Goal: Task Accomplishment & Management: Manage account settings

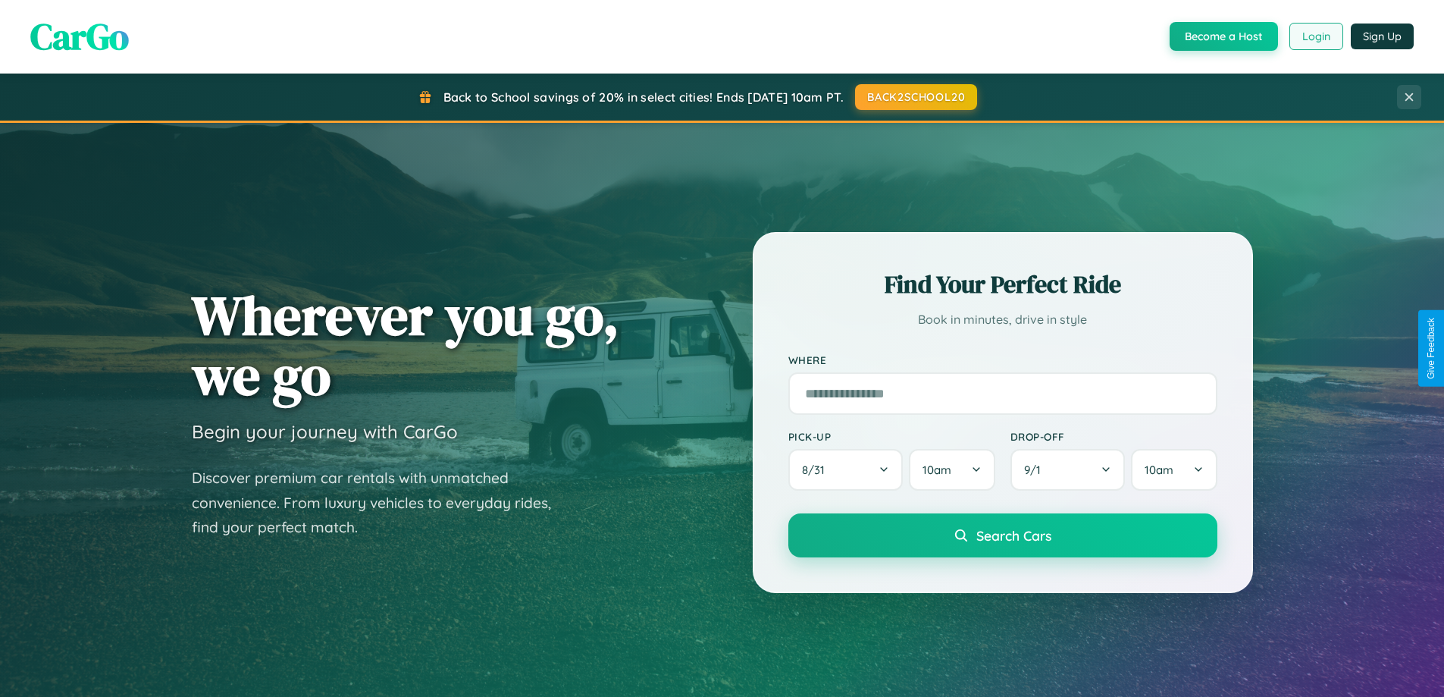
click at [1315, 36] on button "Login" at bounding box center [1316, 36] width 54 height 27
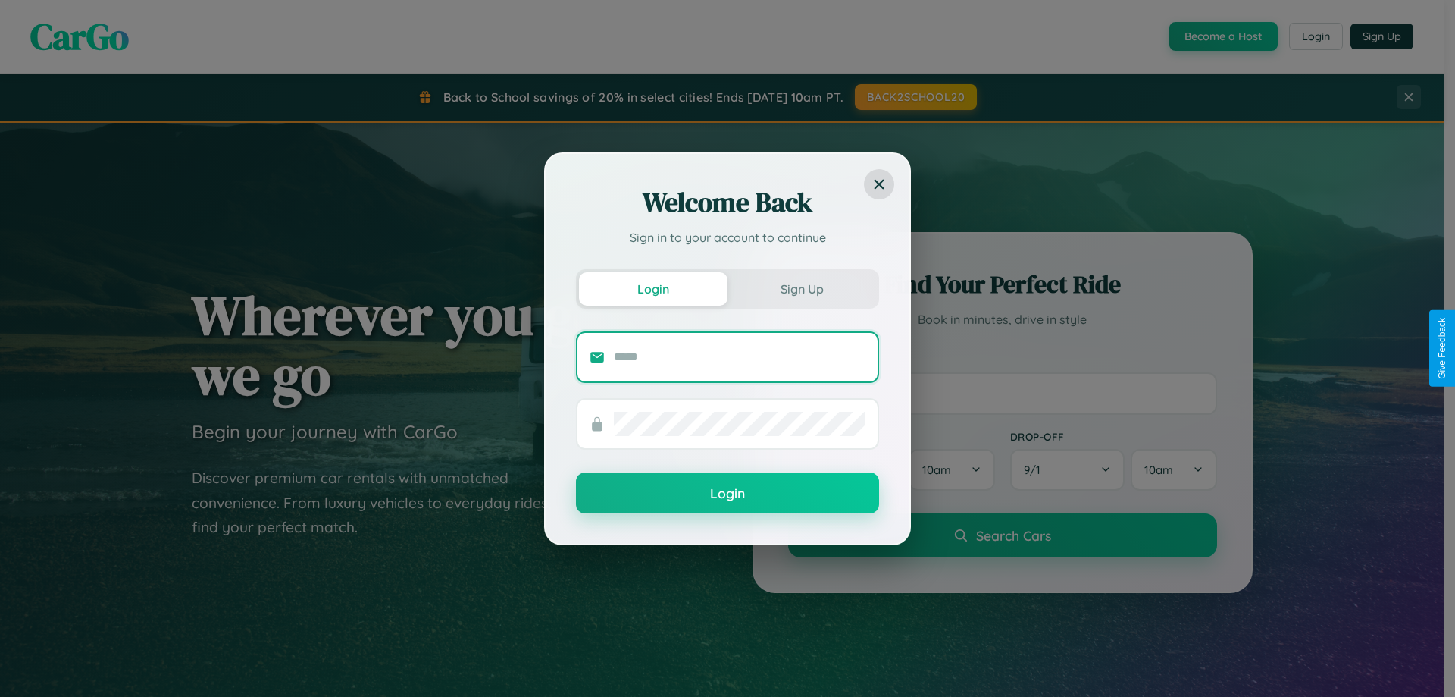
click at [740, 356] on input "text" at bounding box center [740, 357] width 252 height 24
type input "**********"
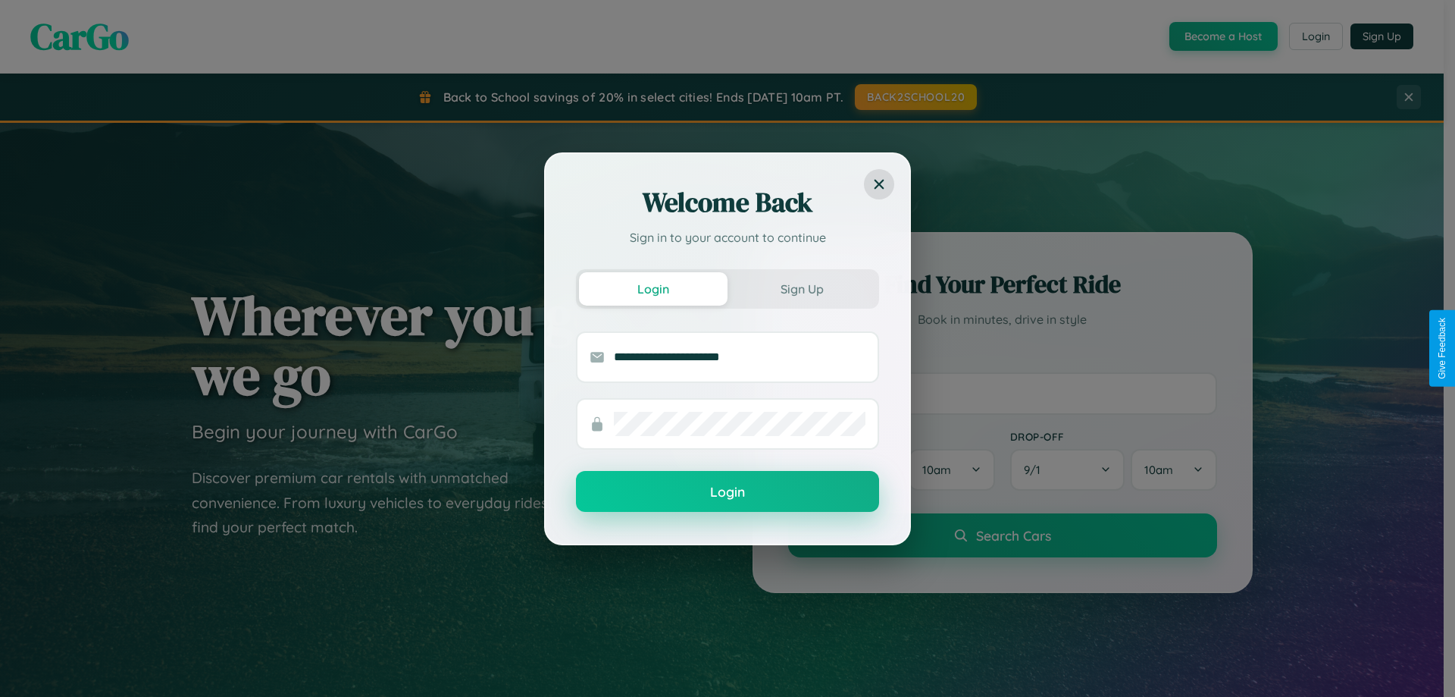
click at [728, 492] on button "Login" at bounding box center [727, 491] width 303 height 41
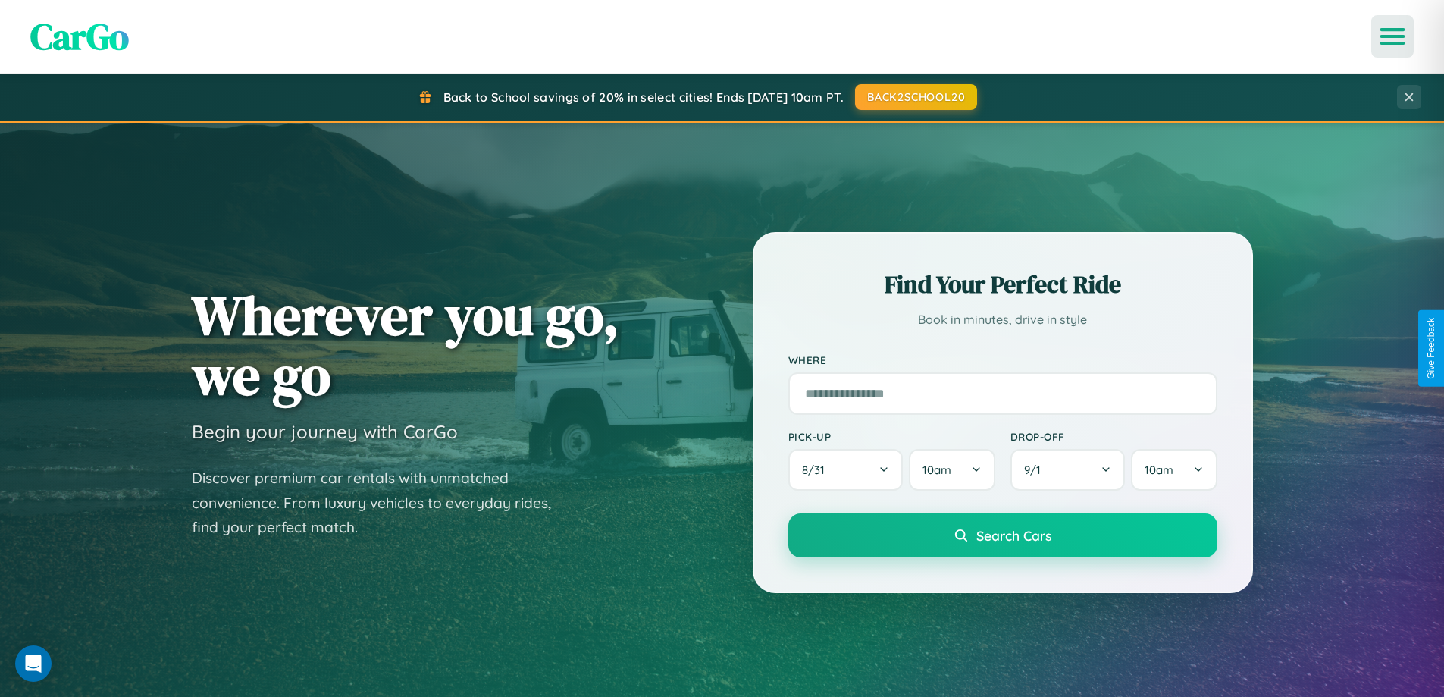
click at [1392, 36] on icon "Open menu" at bounding box center [1393, 37] width 22 height 14
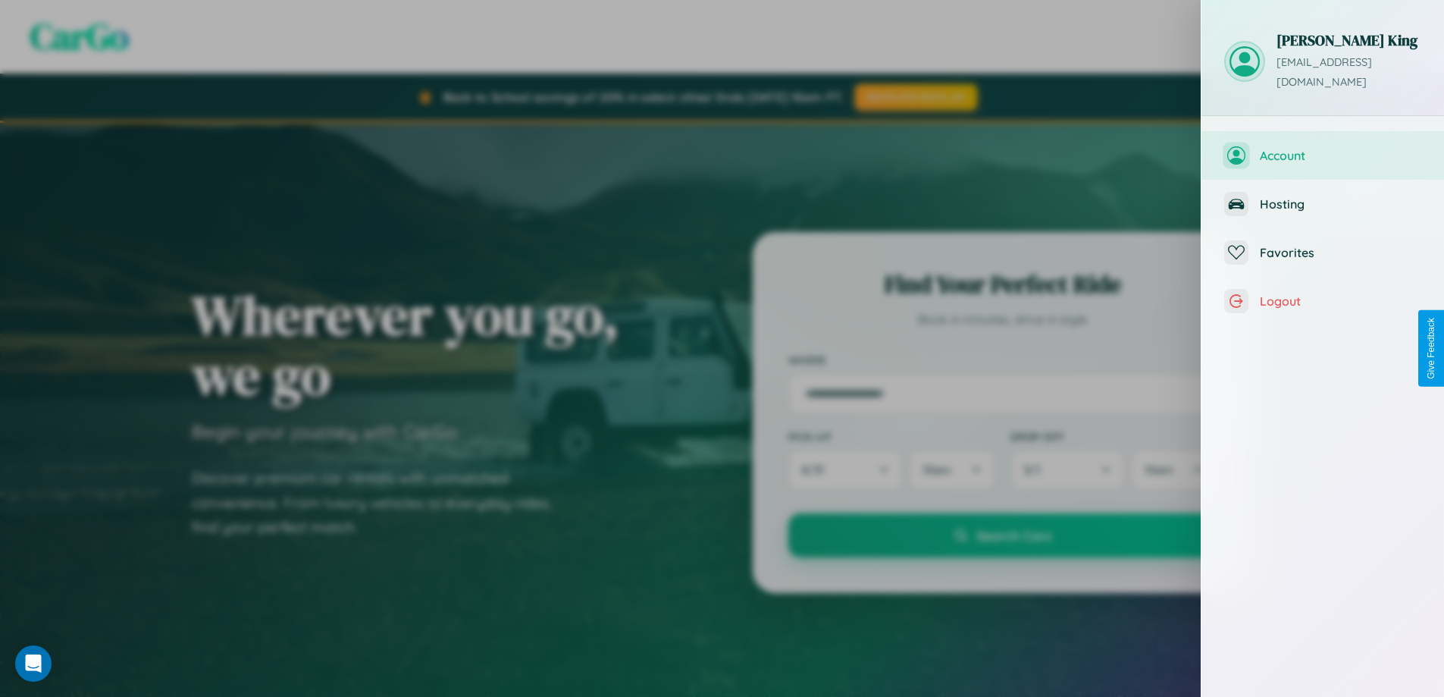
click at [1323, 148] on span "Account" at bounding box center [1340, 155] width 161 height 15
